Goal: Transaction & Acquisition: Download file/media

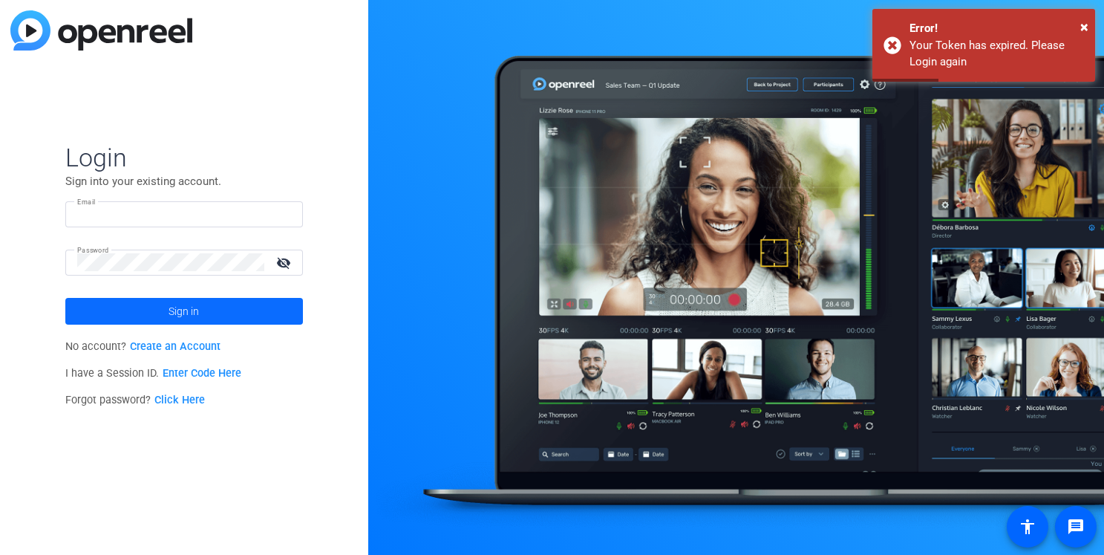
type input "[PERSON_NAME][EMAIL_ADDRESS][DOMAIN_NAME]"
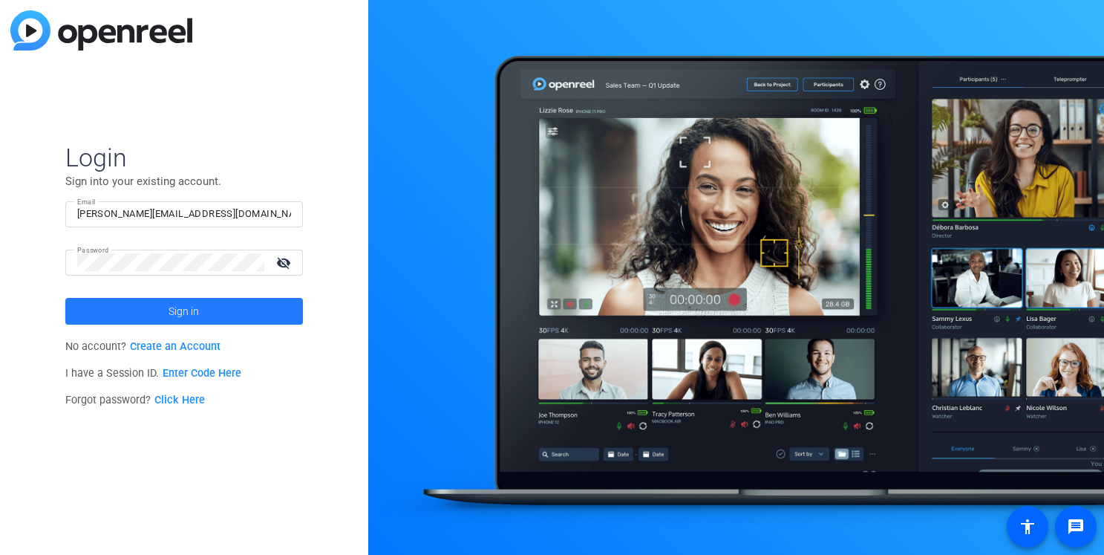
click at [160, 305] on span at bounding box center [184, 311] width 238 height 36
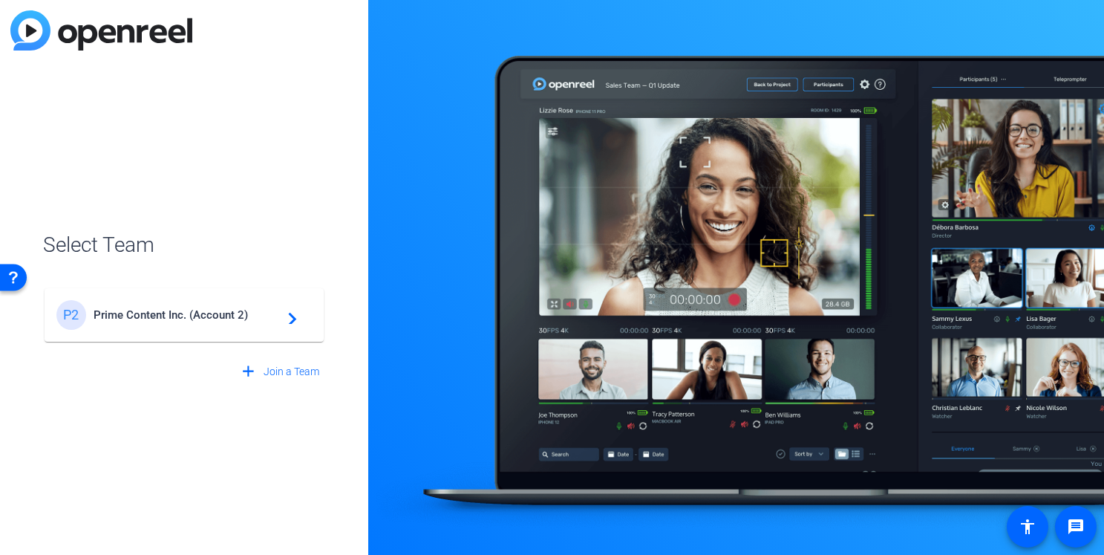
click at [160, 304] on div "P2 Prime Content Inc. (Account 2) navigate_next" at bounding box center [183, 315] width 255 height 30
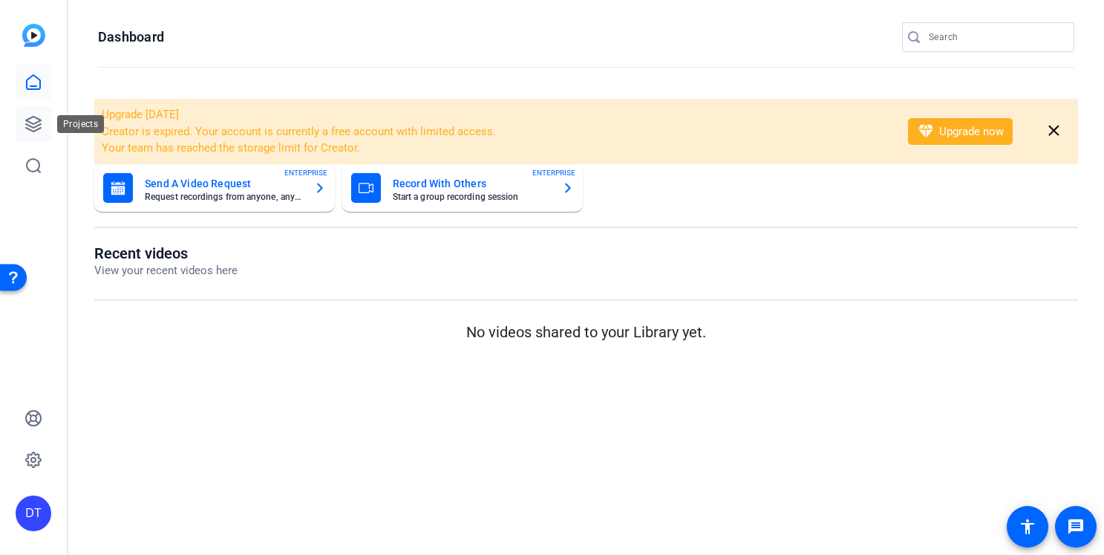
click at [36, 137] on link at bounding box center [34, 124] width 36 height 36
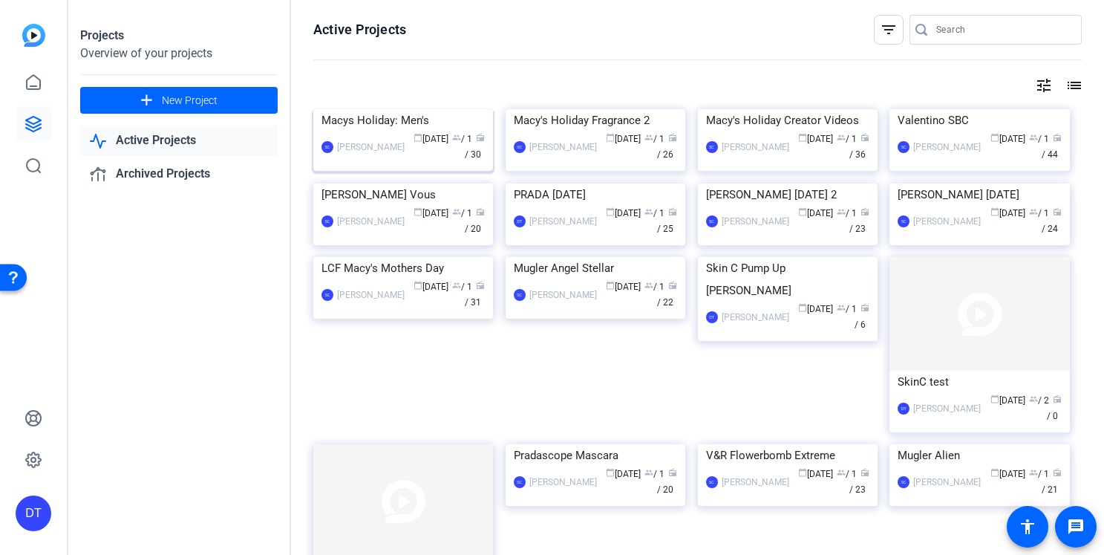
click at [414, 144] on span "calendar_today [DATE]" at bounding box center [431, 139] width 35 height 10
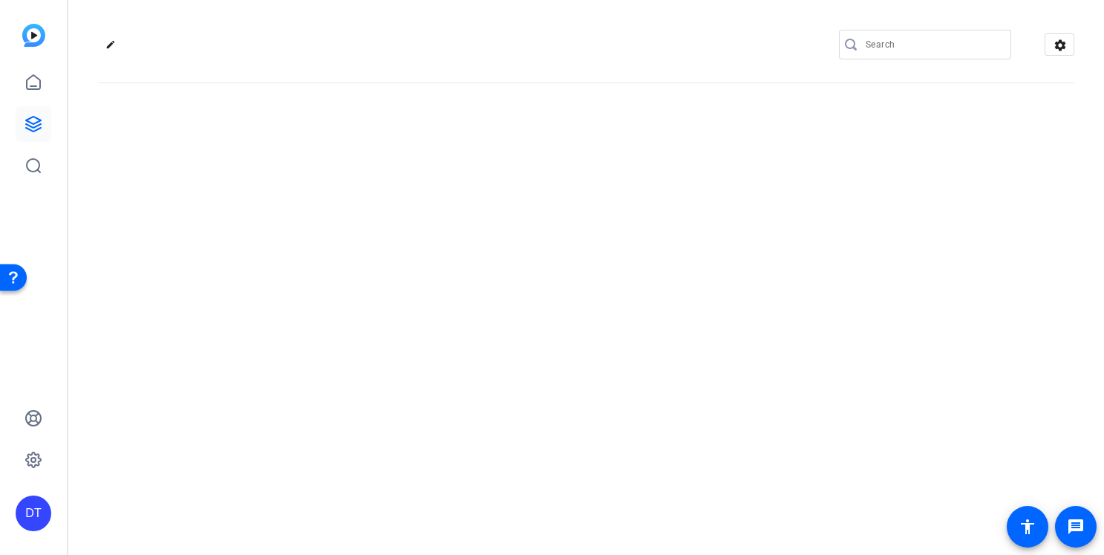
click at [408, 262] on div "edit settings" at bounding box center [586, 277] width 1036 height 555
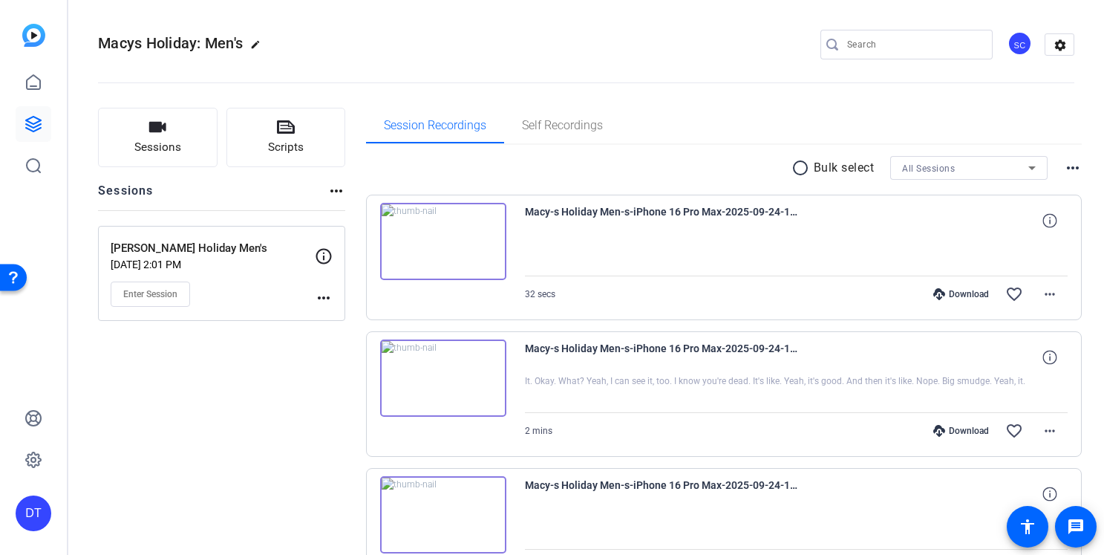
click at [642, 158] on div "radio_button_unchecked Bulk select All Sessions more_horiz" at bounding box center [724, 168] width 717 height 24
click at [738, 172] on div "radio_button_unchecked Bulk select All Sessions more_horiz" at bounding box center [724, 168] width 717 height 24
click at [798, 173] on mat-icon "radio_button_unchecked" at bounding box center [803, 168] width 22 height 18
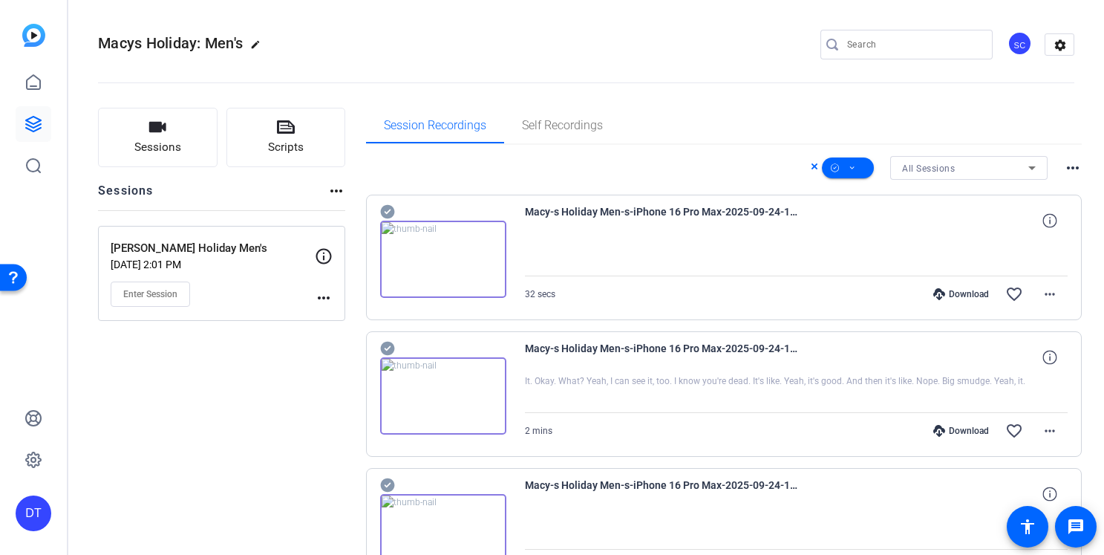
scroll to position [1088, 0]
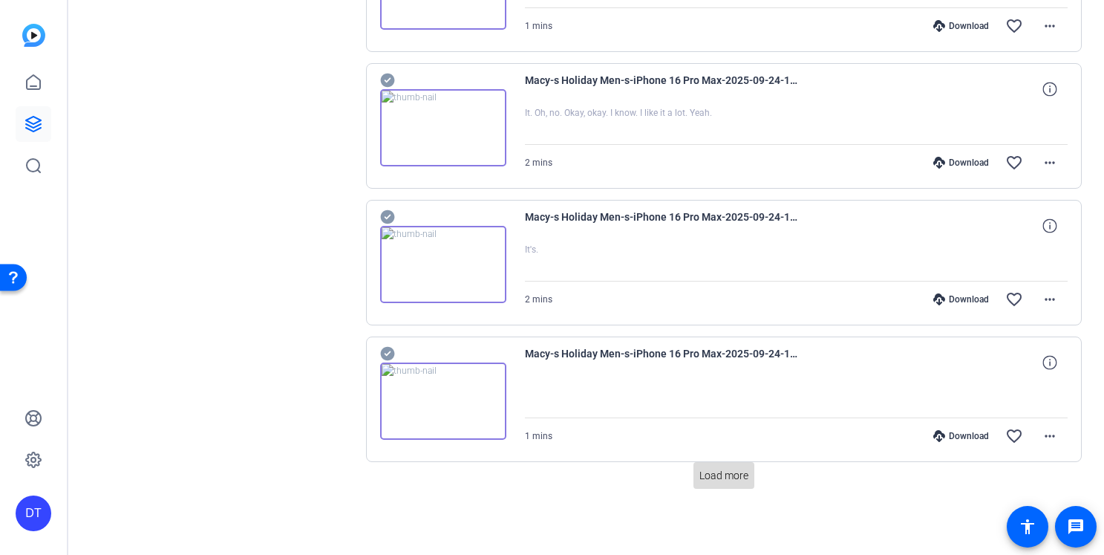
click at [723, 478] on span "Load more" at bounding box center [723, 476] width 49 height 16
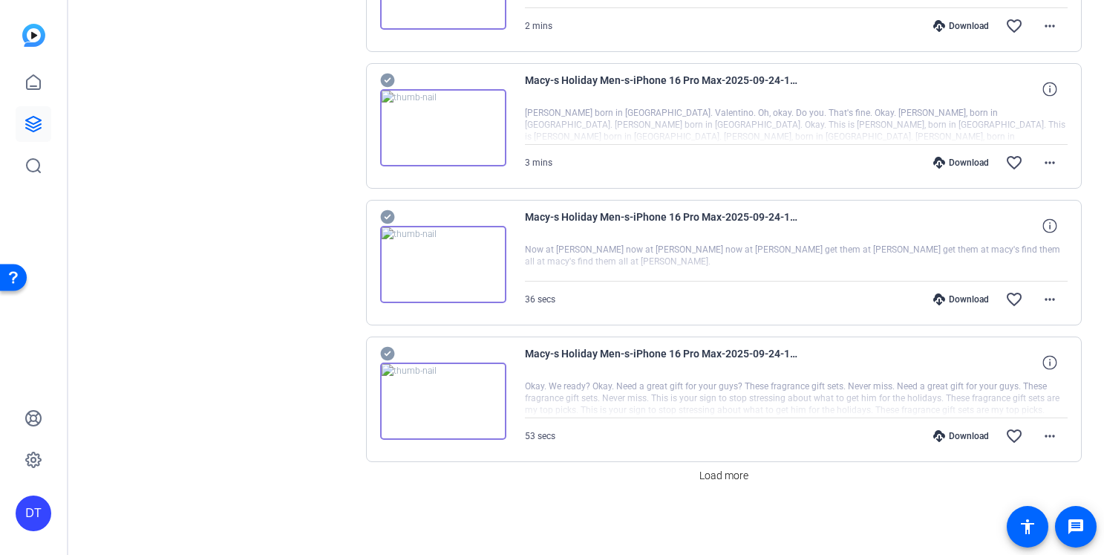
click at [723, 478] on span "Load more" at bounding box center [723, 476] width 49 height 16
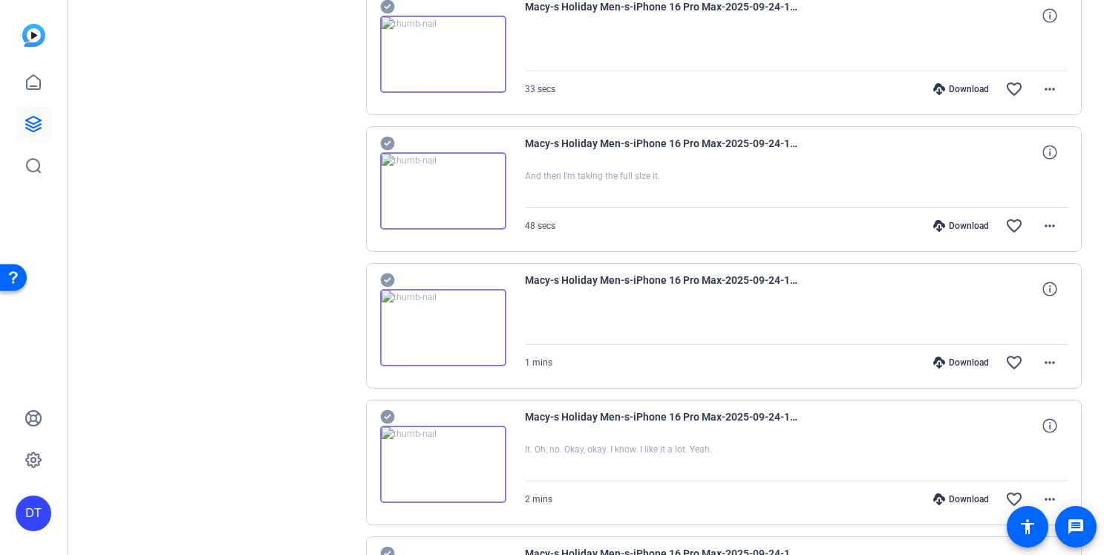
scroll to position [0, 0]
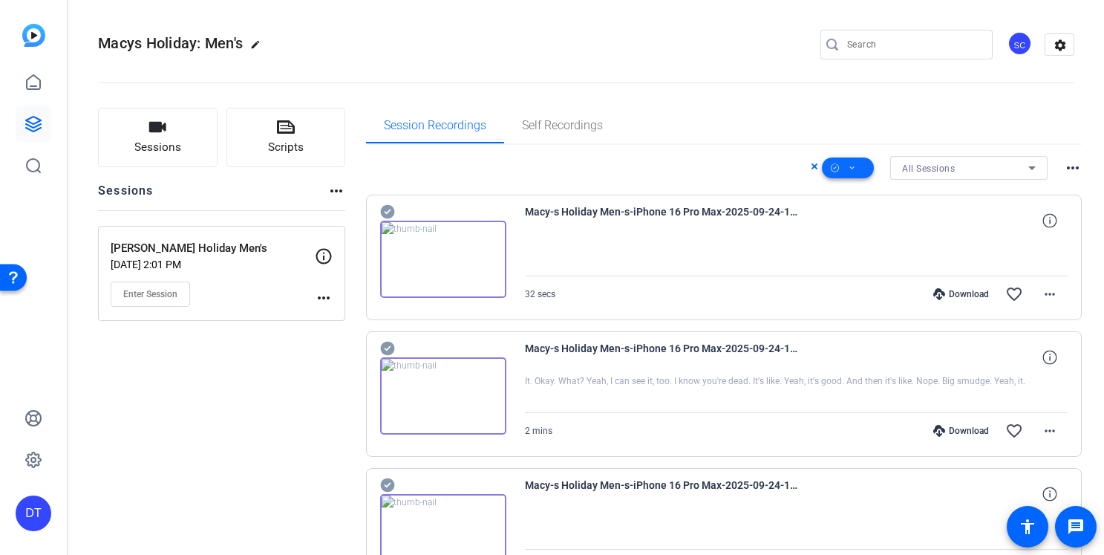
click at [855, 172] on icon at bounding box center [852, 168] width 7 height 19
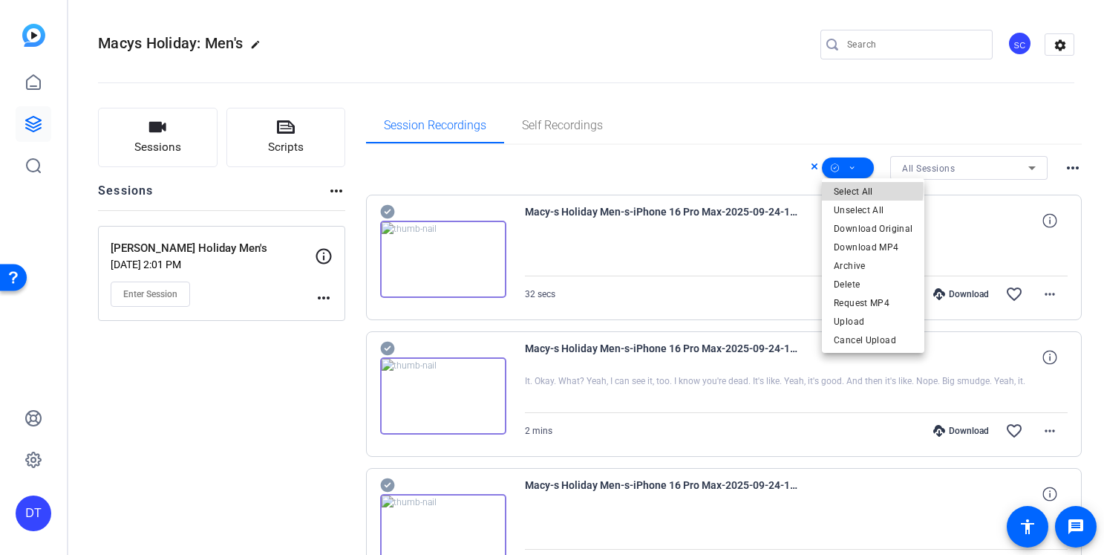
click at [864, 189] on span "Select All" at bounding box center [873, 192] width 79 height 18
click at [855, 224] on span "Download Original" at bounding box center [873, 229] width 79 height 18
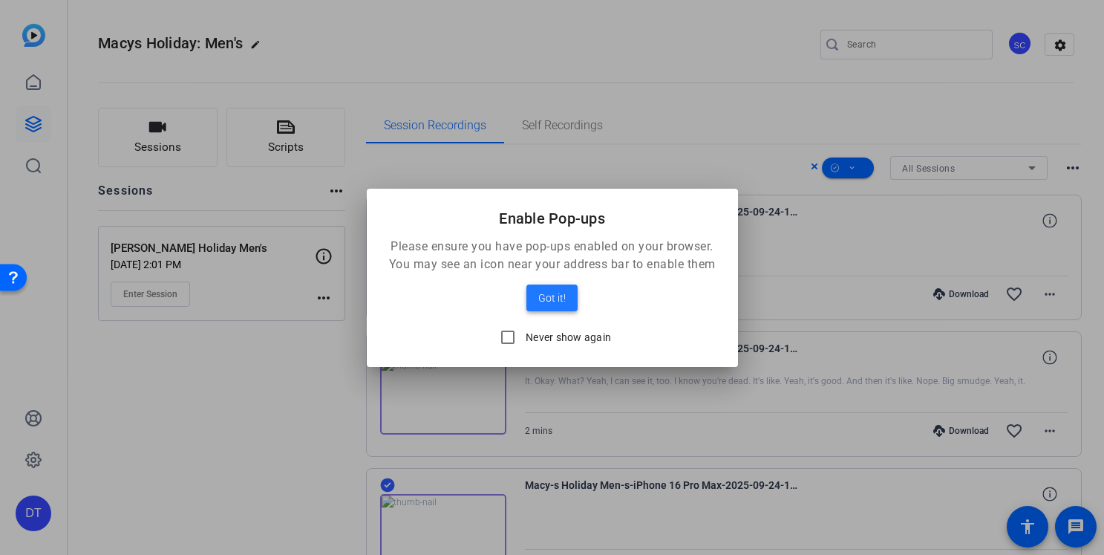
click at [572, 306] on span at bounding box center [551, 298] width 51 height 36
